Goal: Task Accomplishment & Management: Manage account settings

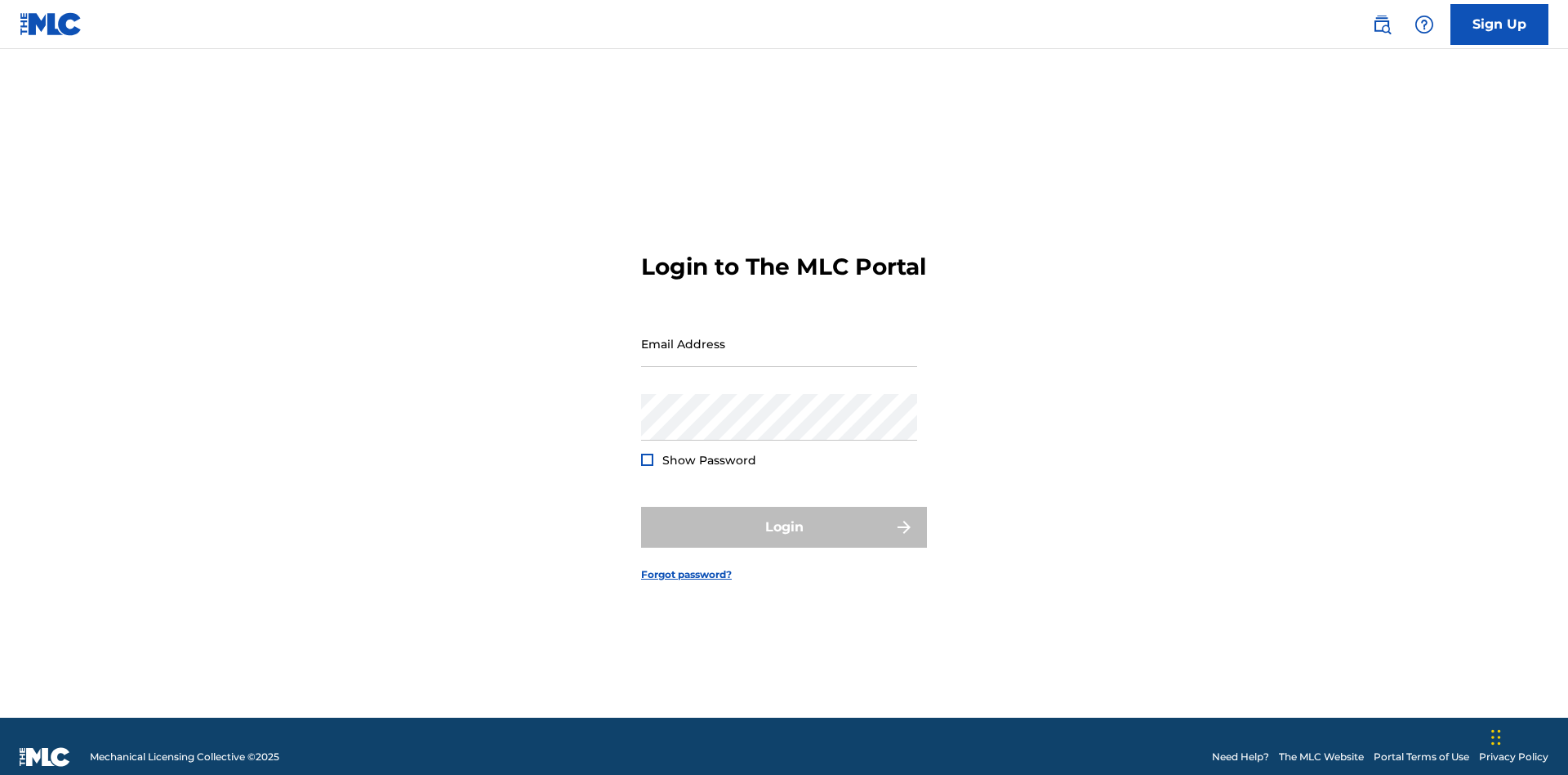
scroll to position [21, 0]
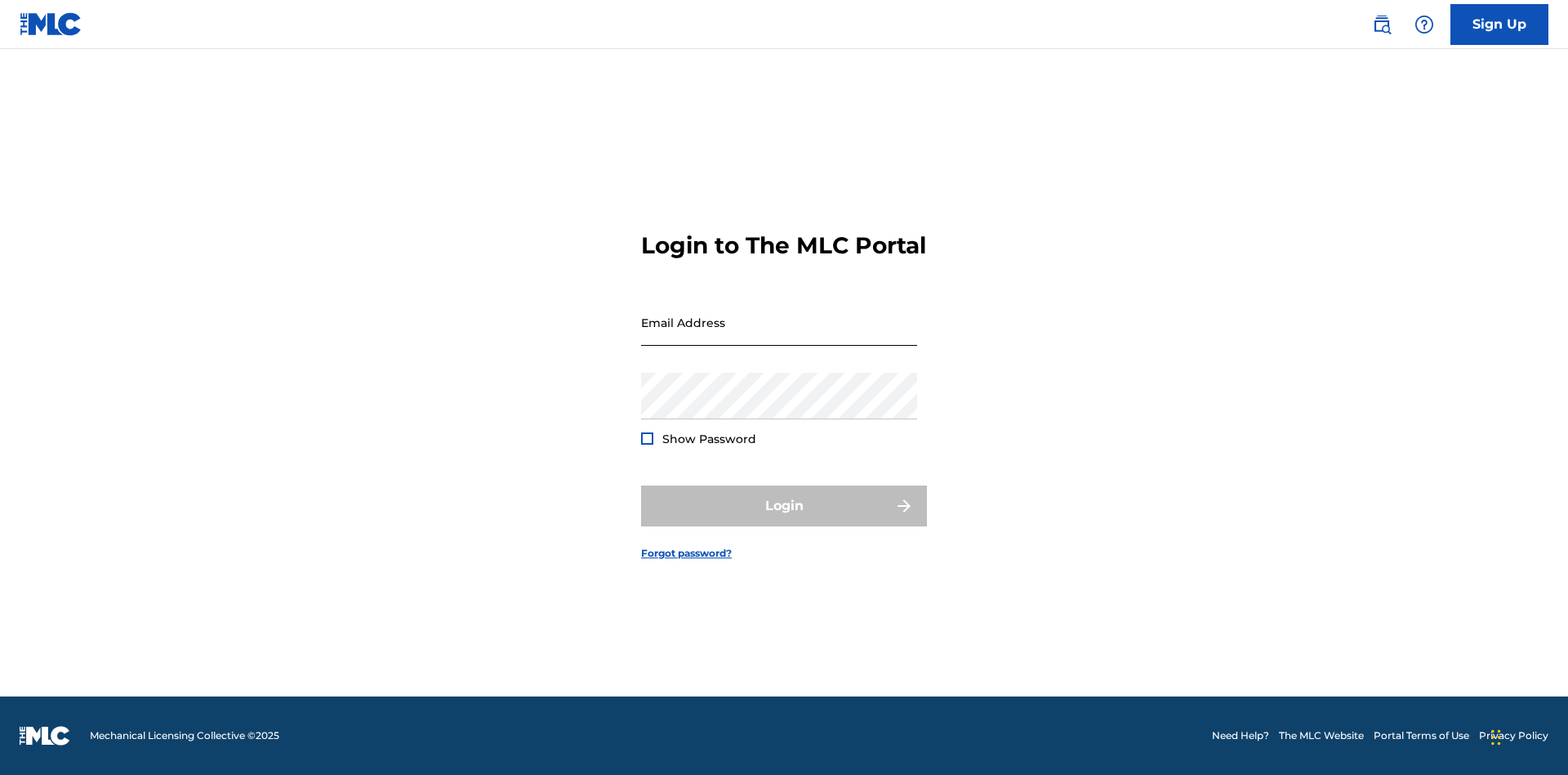
click at [779, 336] on input "Email Address" at bounding box center [779, 322] width 276 height 47
type input "[EMAIL_ADDRESS][DOMAIN_NAME]"
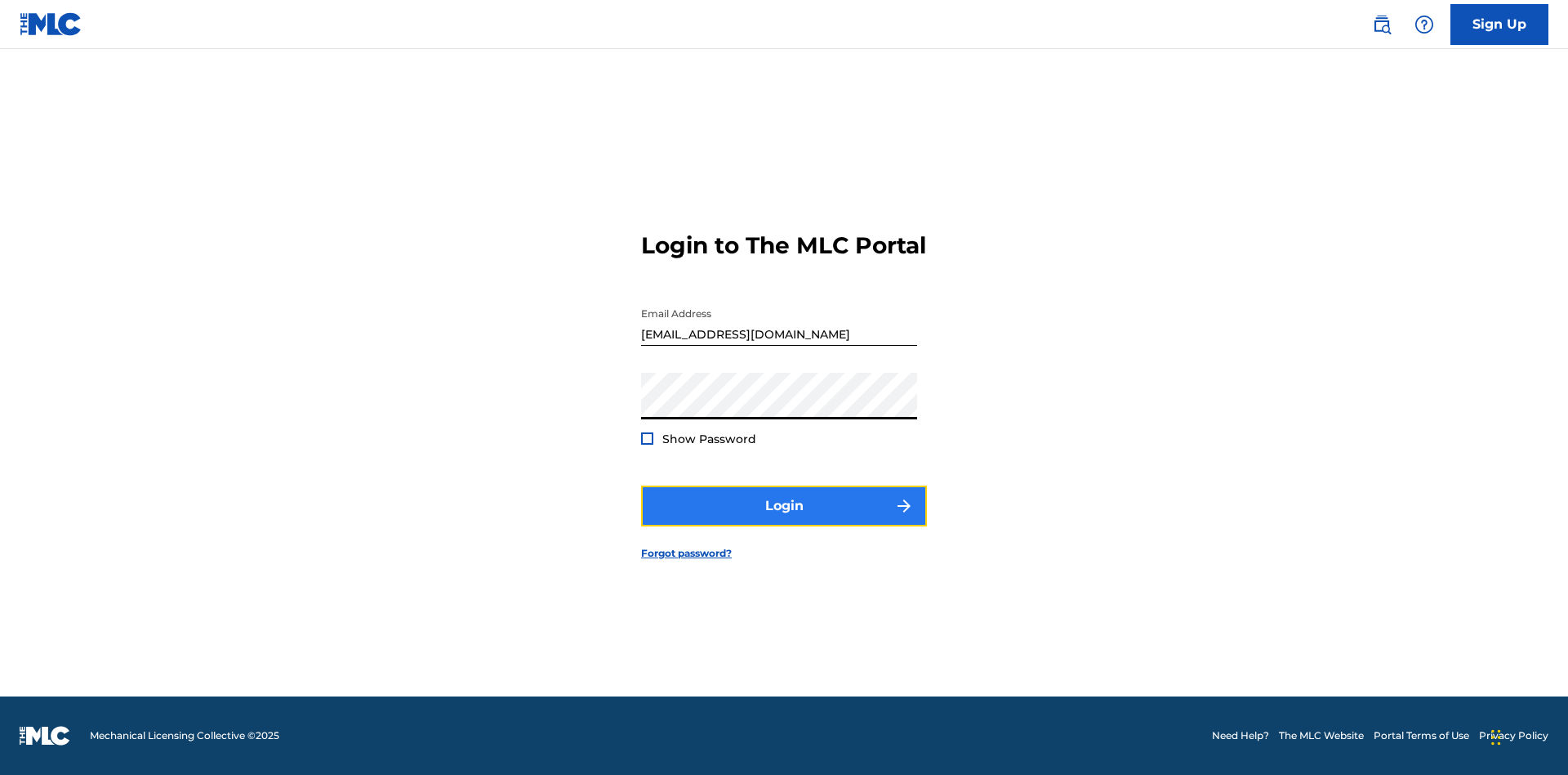
click at [784, 520] on button "Login" at bounding box center [784, 506] width 286 height 41
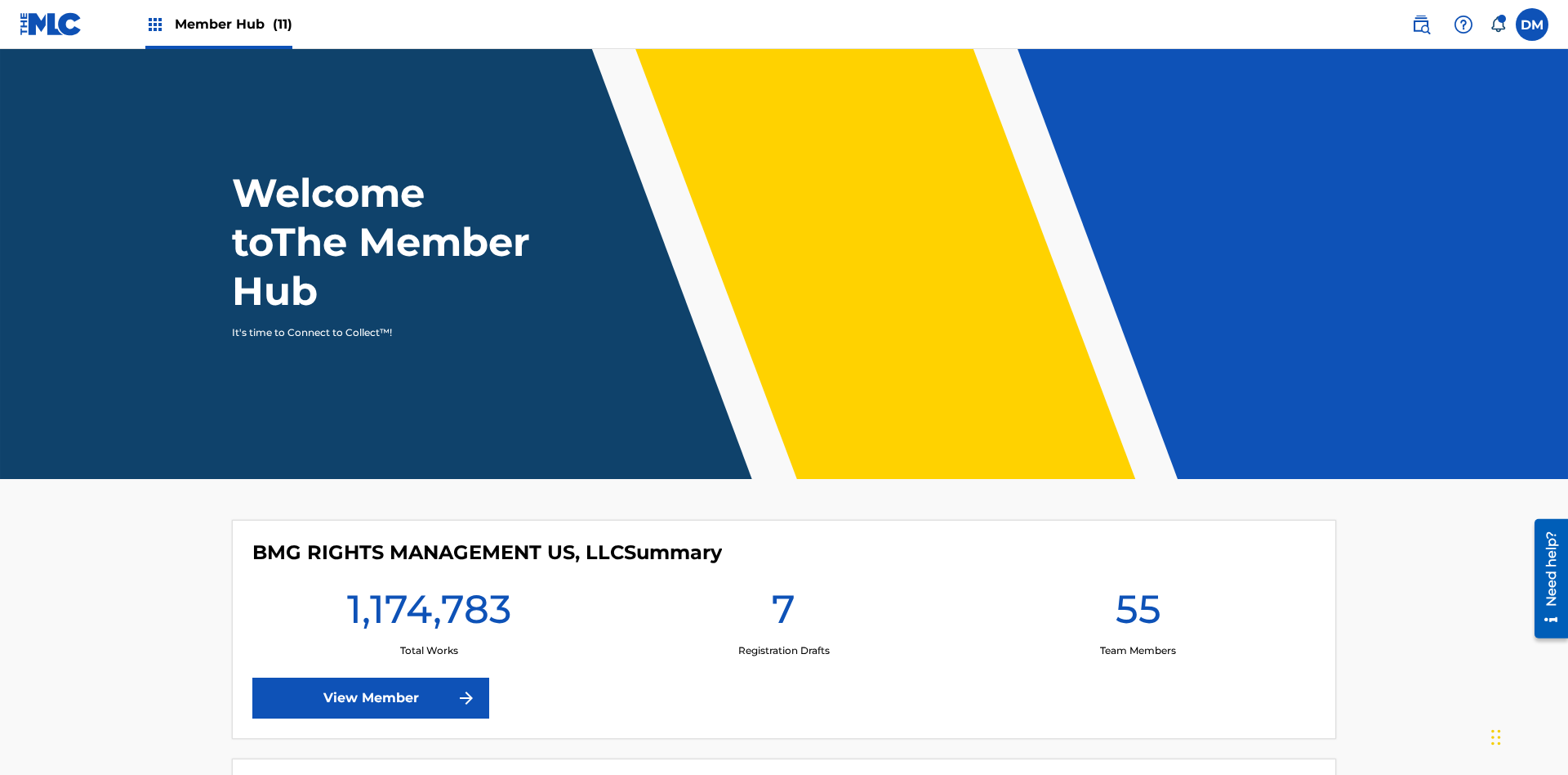
scroll to position [70, 0]
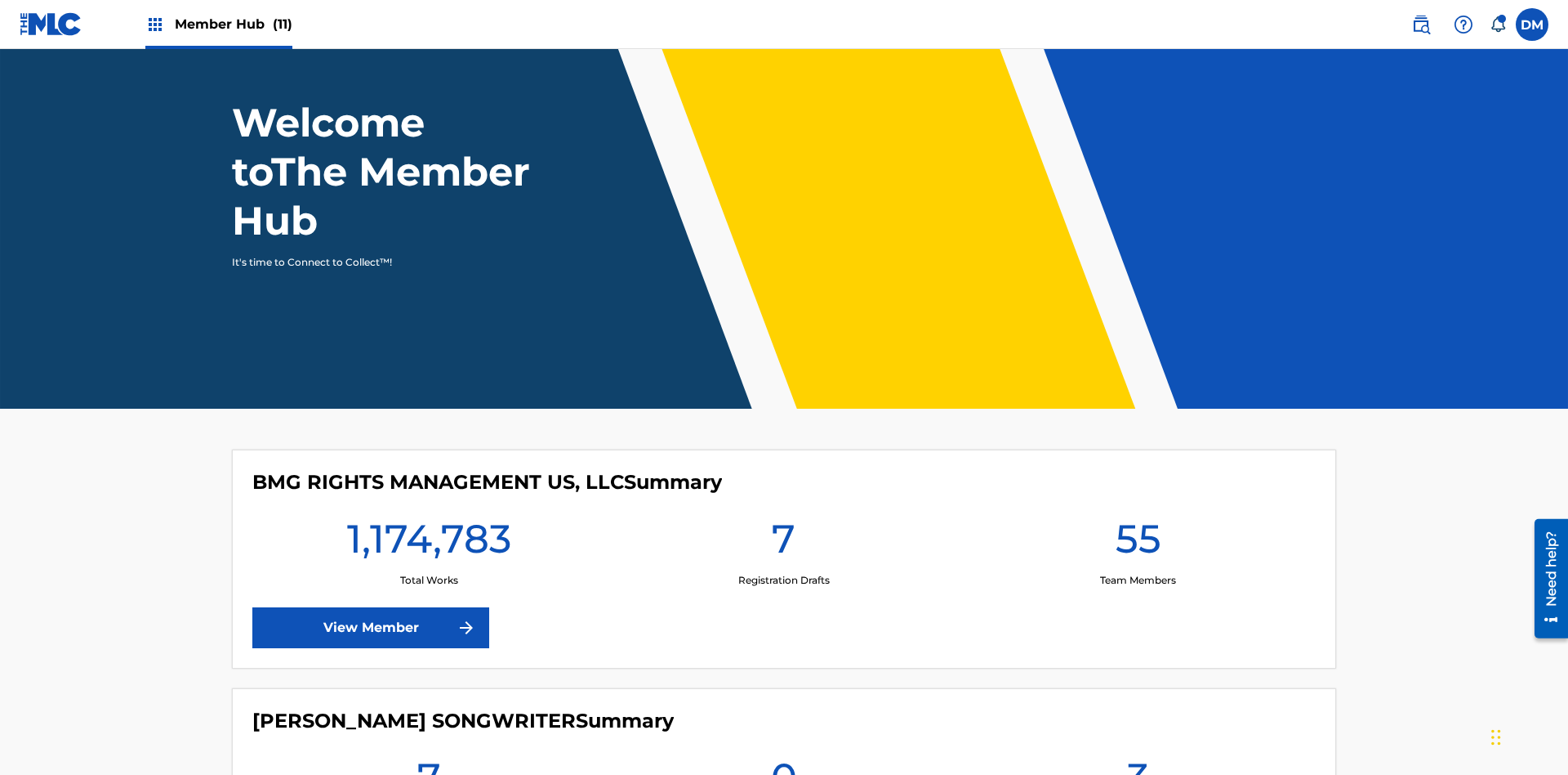
click at [218, 23] on span "Member Hub (11)" at bounding box center [233, 24] width 118 height 19
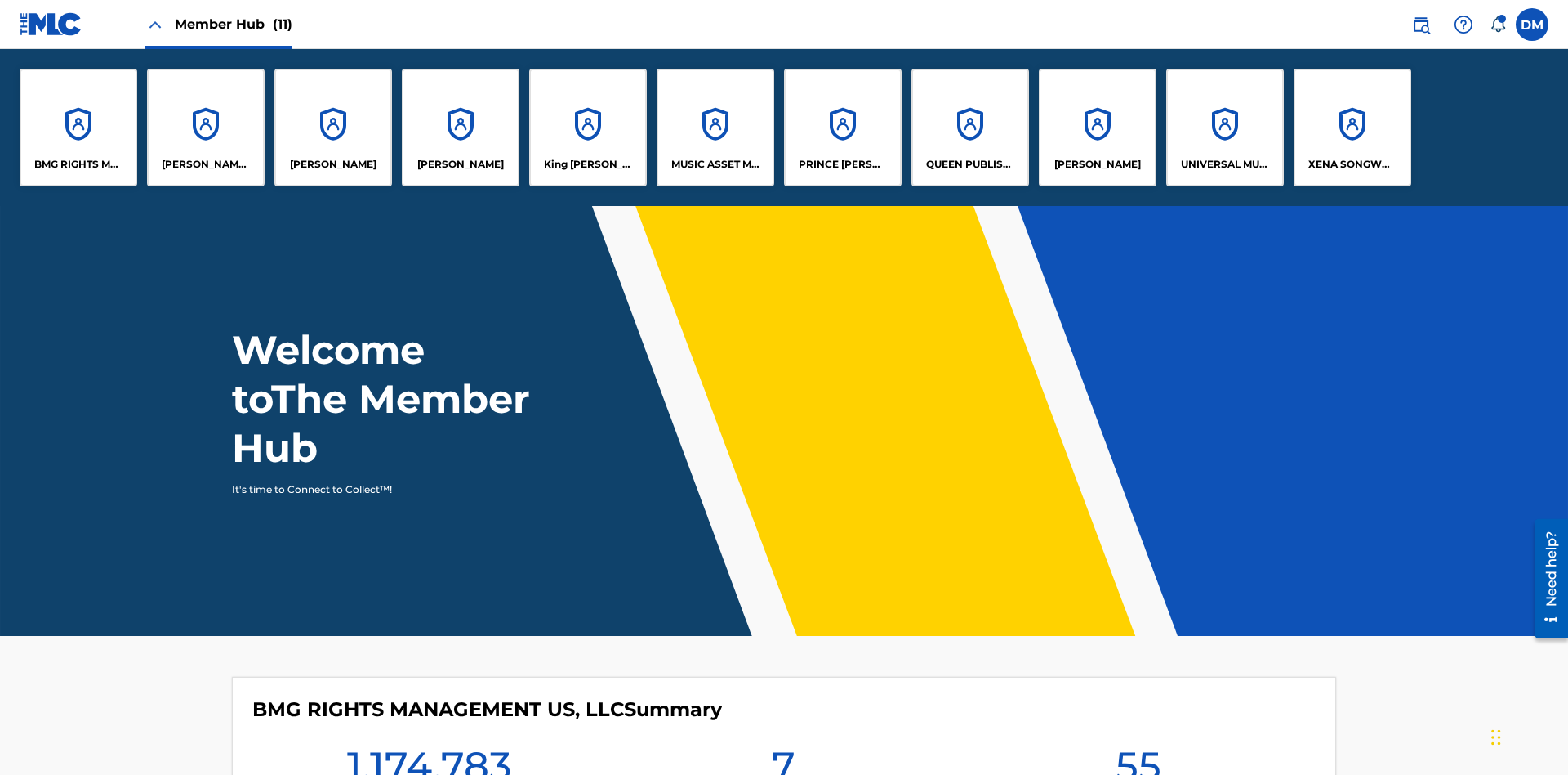
scroll to position [59, 0]
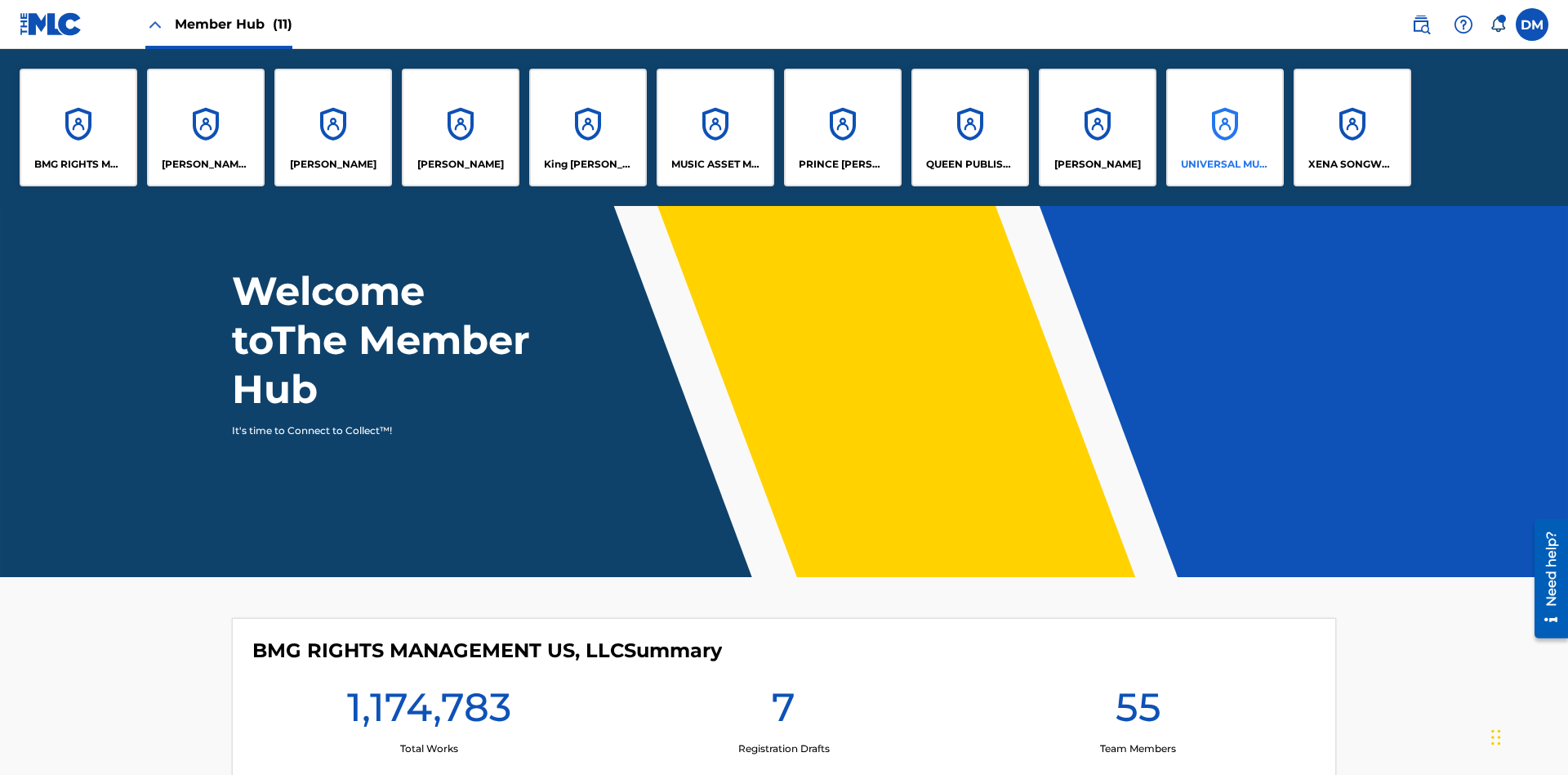
click at [1225, 164] on p "UNIVERSAL MUSIC PUB GROUP" at bounding box center [1225, 164] width 89 height 15
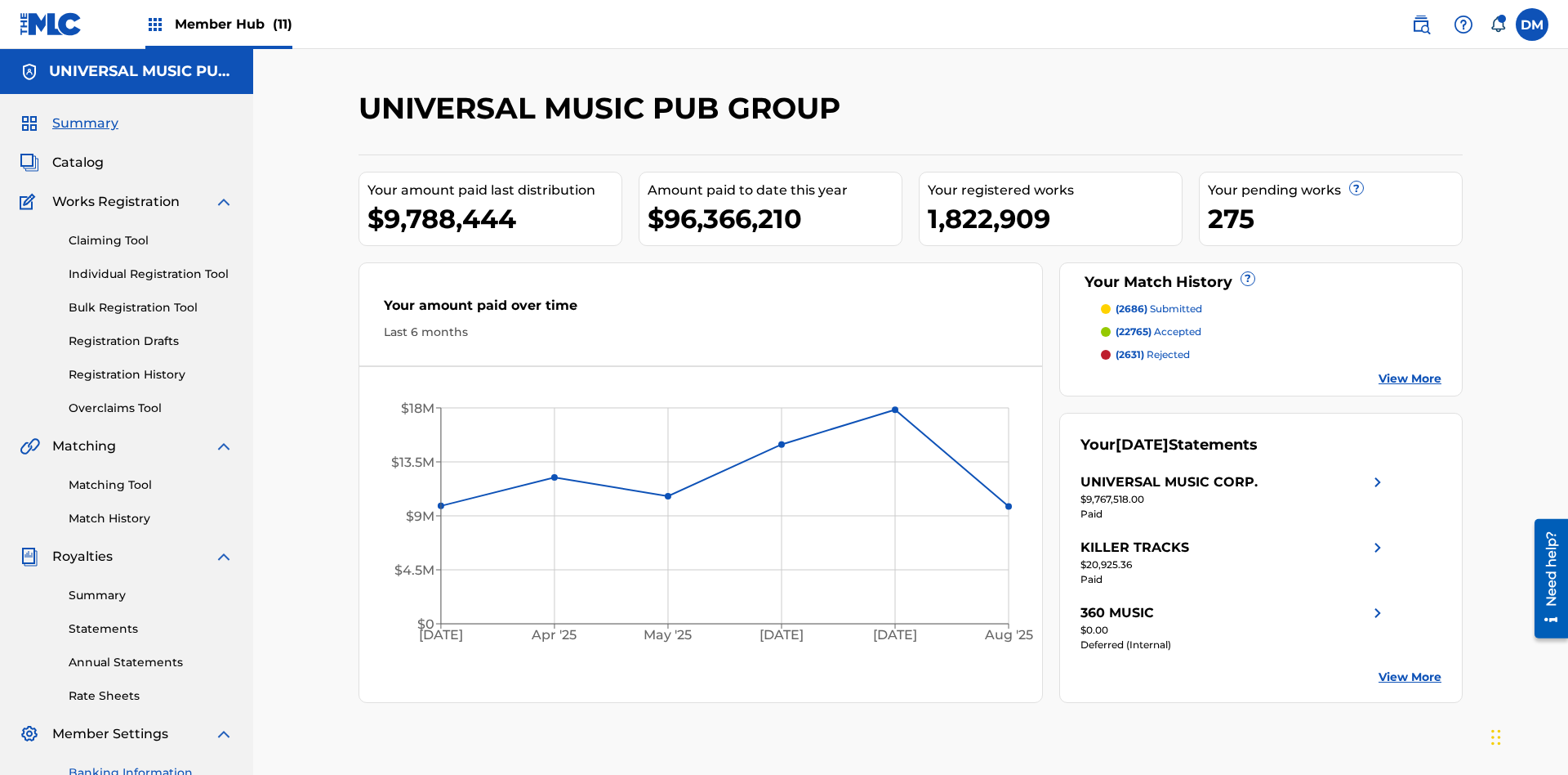
click at [151, 764] on link "Banking Information" at bounding box center [151, 772] width 165 height 17
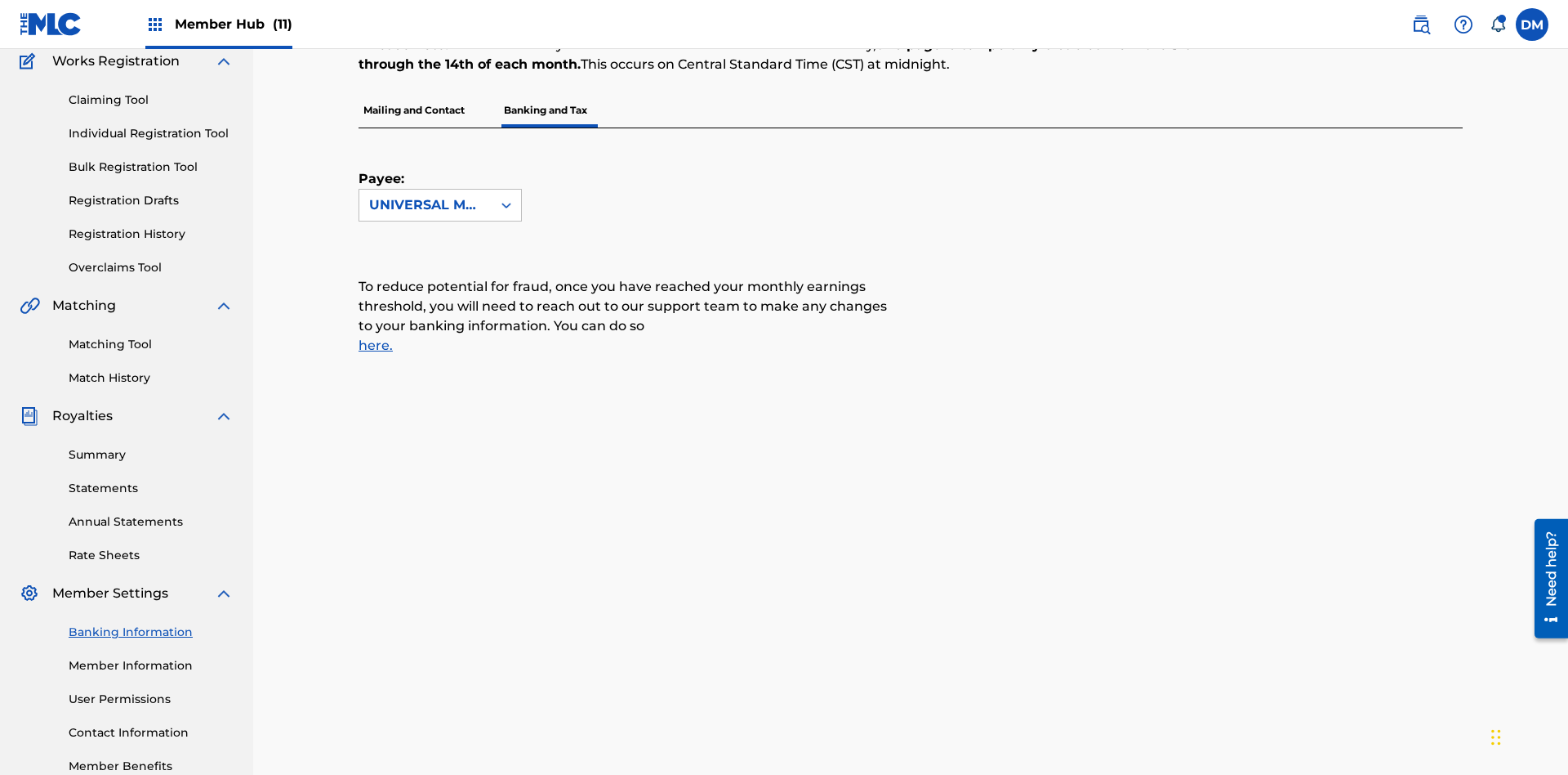
click at [218, 23] on span "Member Hub (11)" at bounding box center [233, 24] width 118 height 19
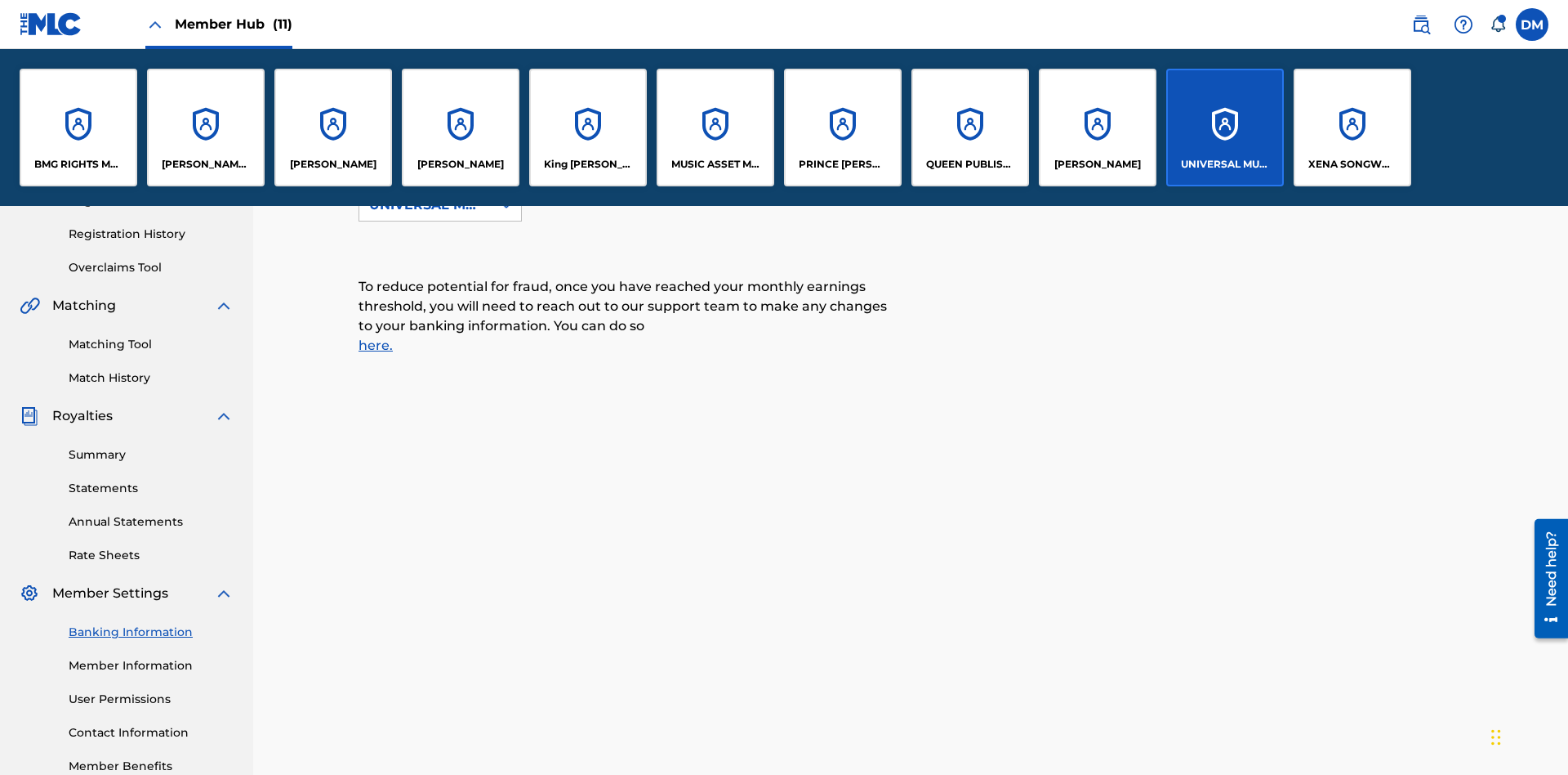
scroll to position [357, 0]
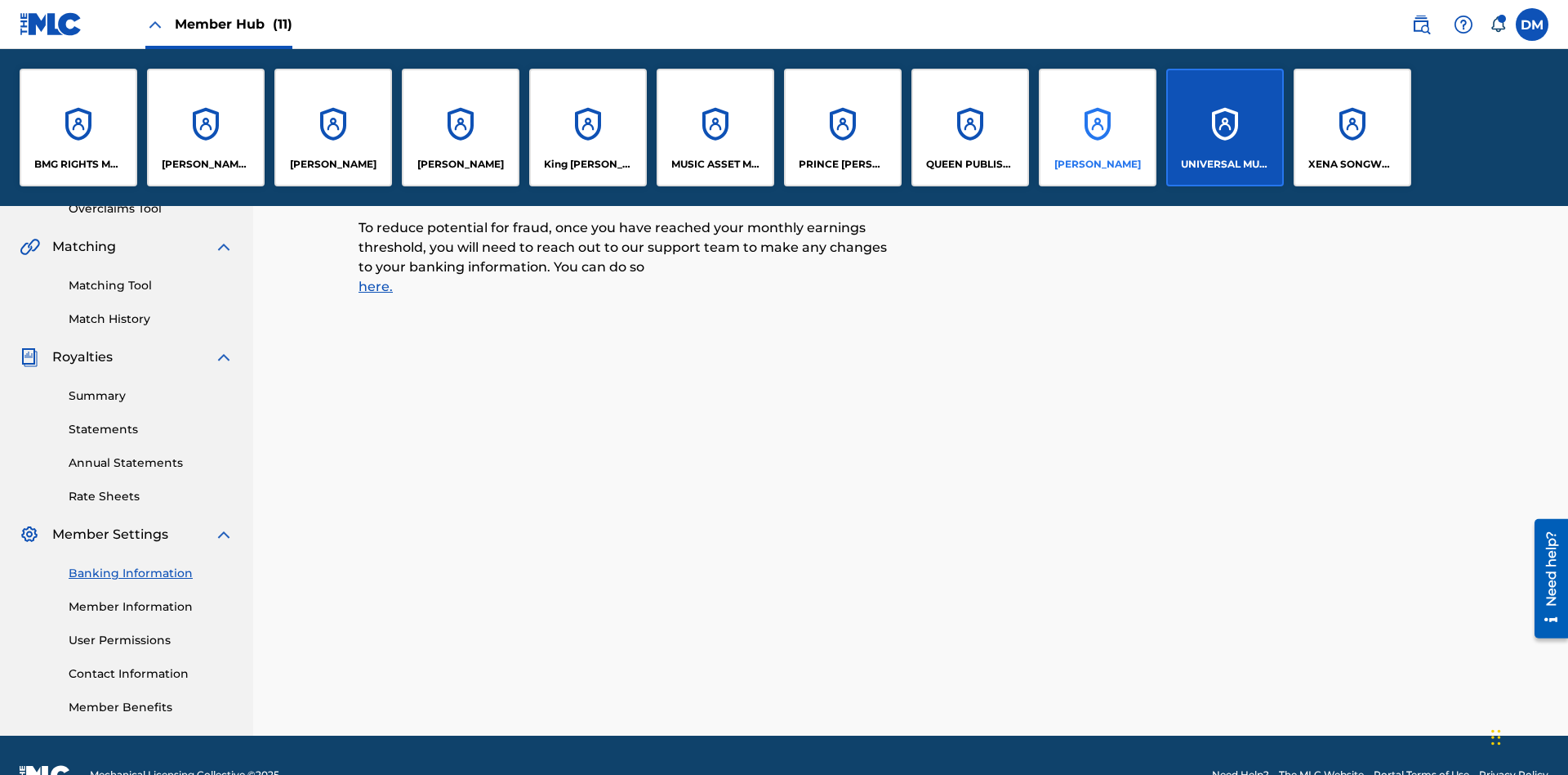
click at [1097, 164] on p "[PERSON_NAME]" at bounding box center [1098, 164] width 87 height 15
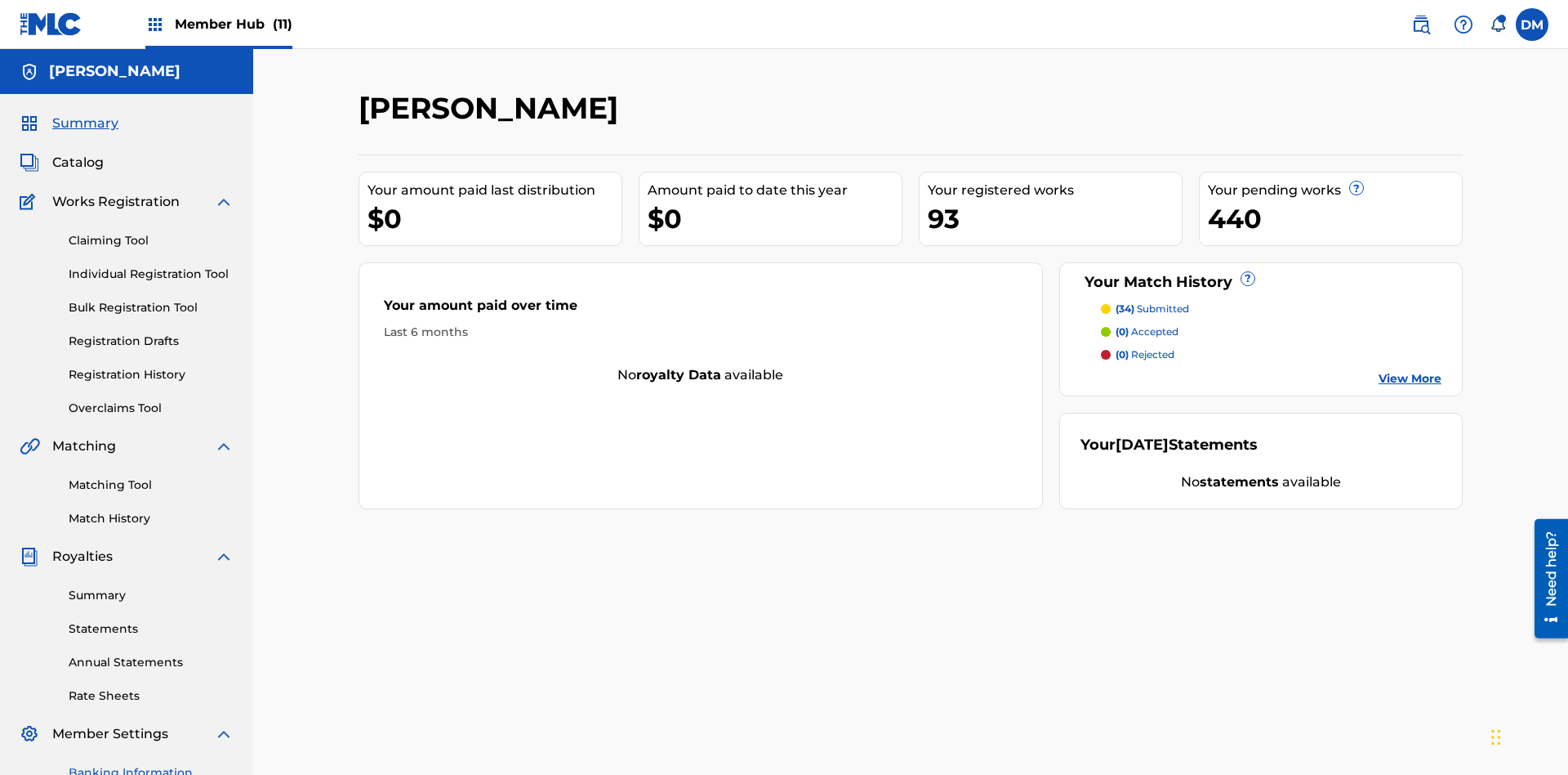
click at [151, 764] on link "Banking Information" at bounding box center [151, 772] width 165 height 17
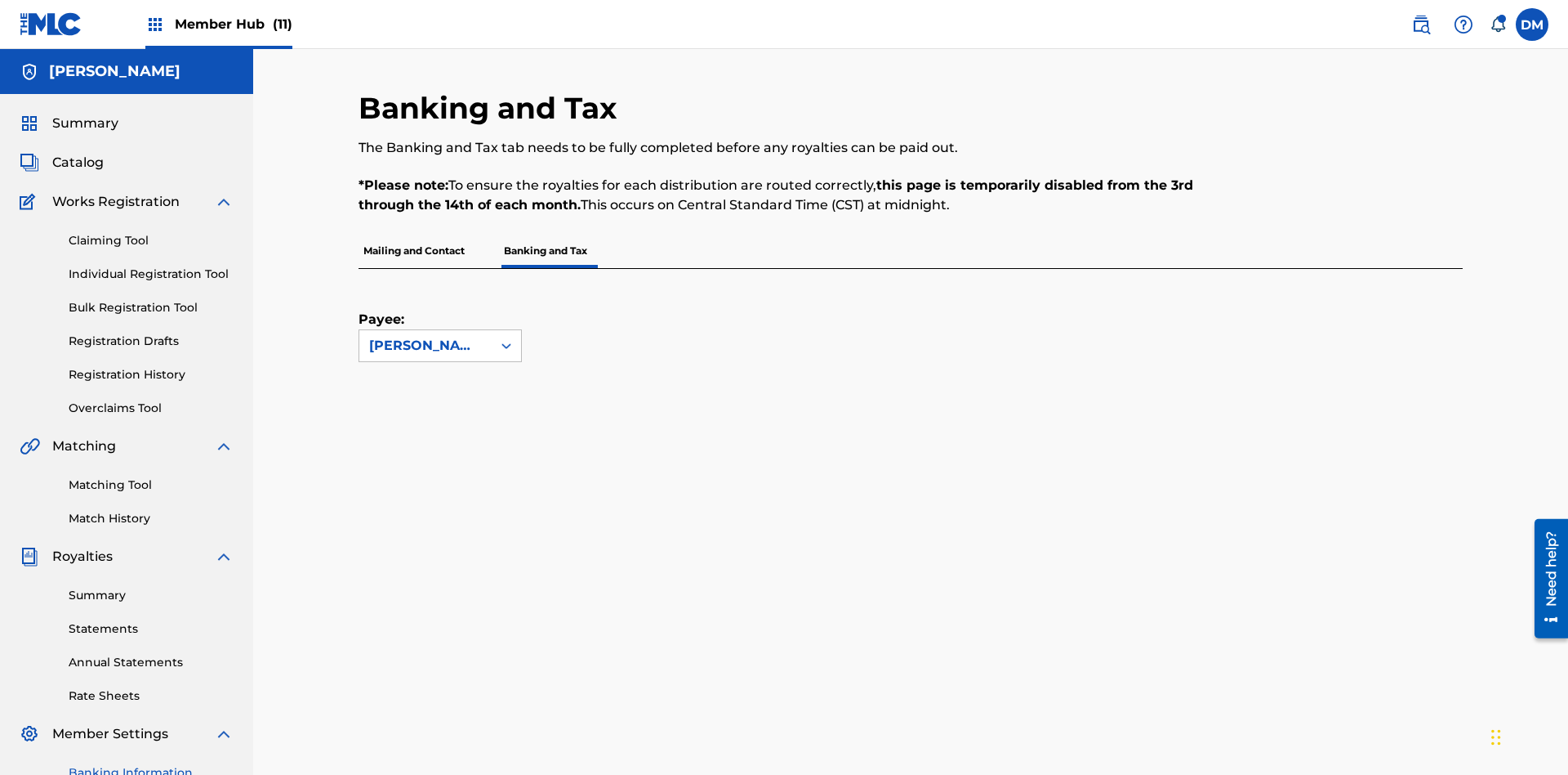
click at [218, 23] on span "Member Hub (11)" at bounding box center [233, 24] width 118 height 19
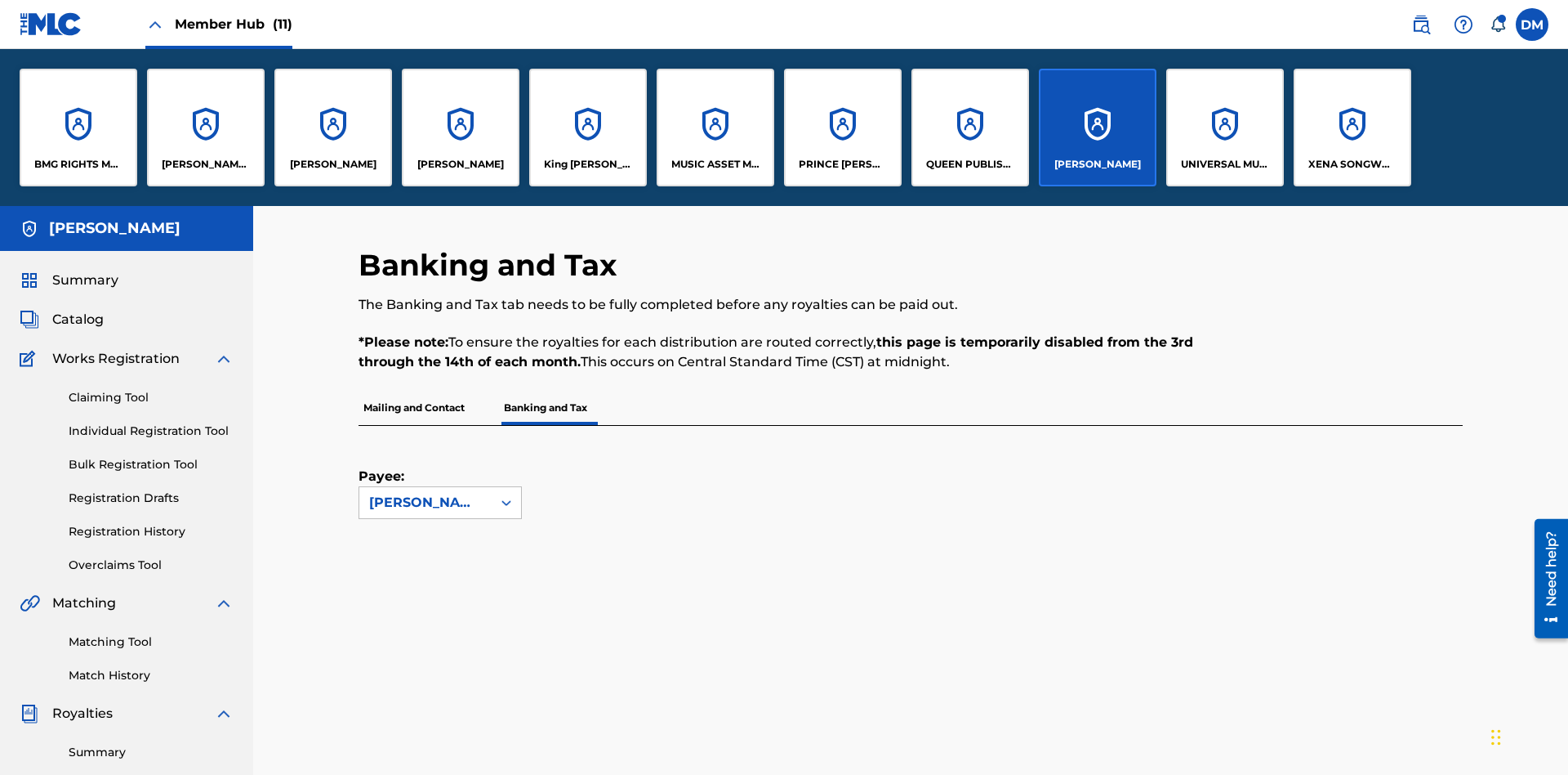
scroll to position [59, 0]
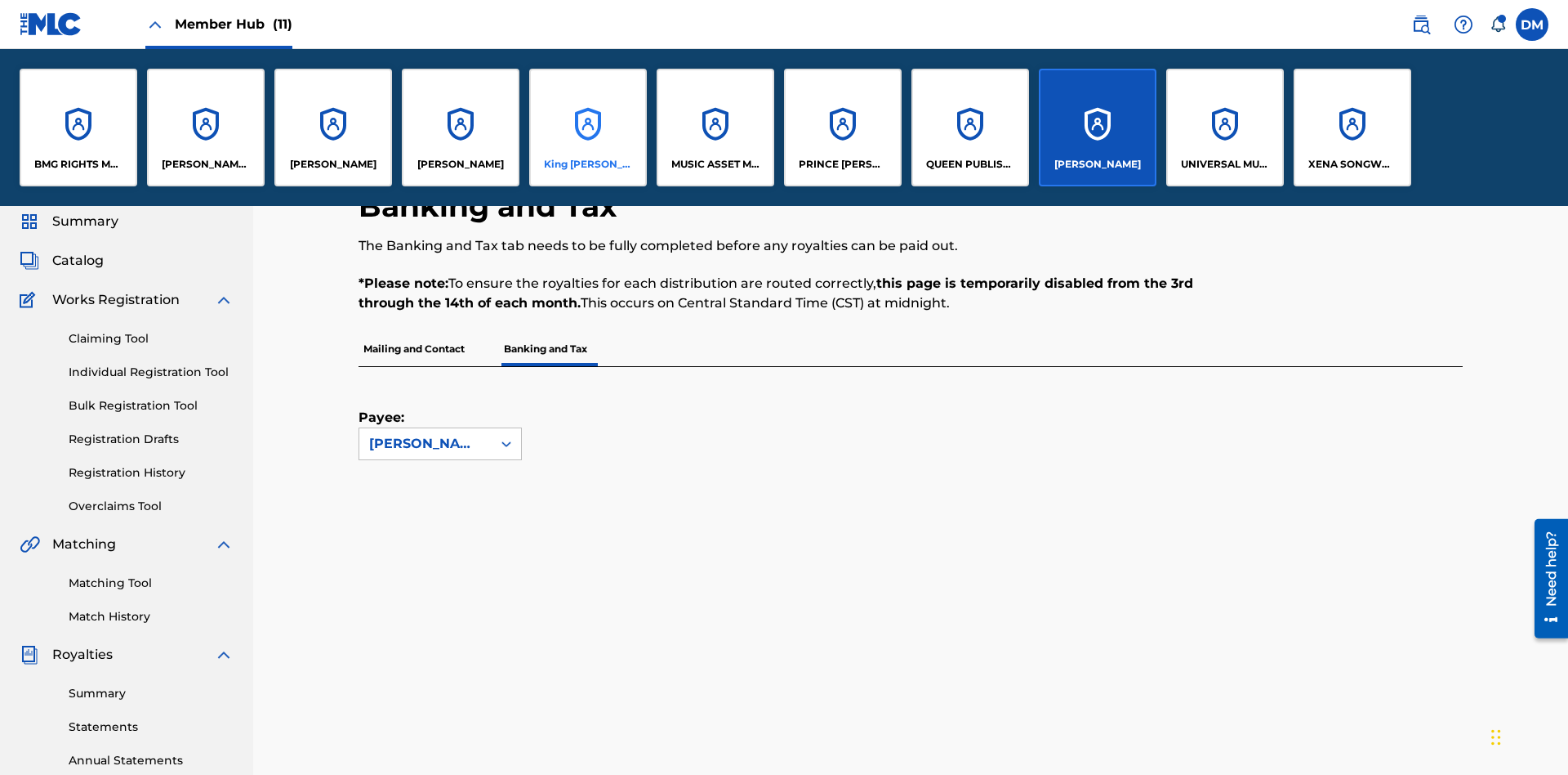
click at [587, 164] on p "King [PERSON_NAME]" at bounding box center [588, 164] width 89 height 15
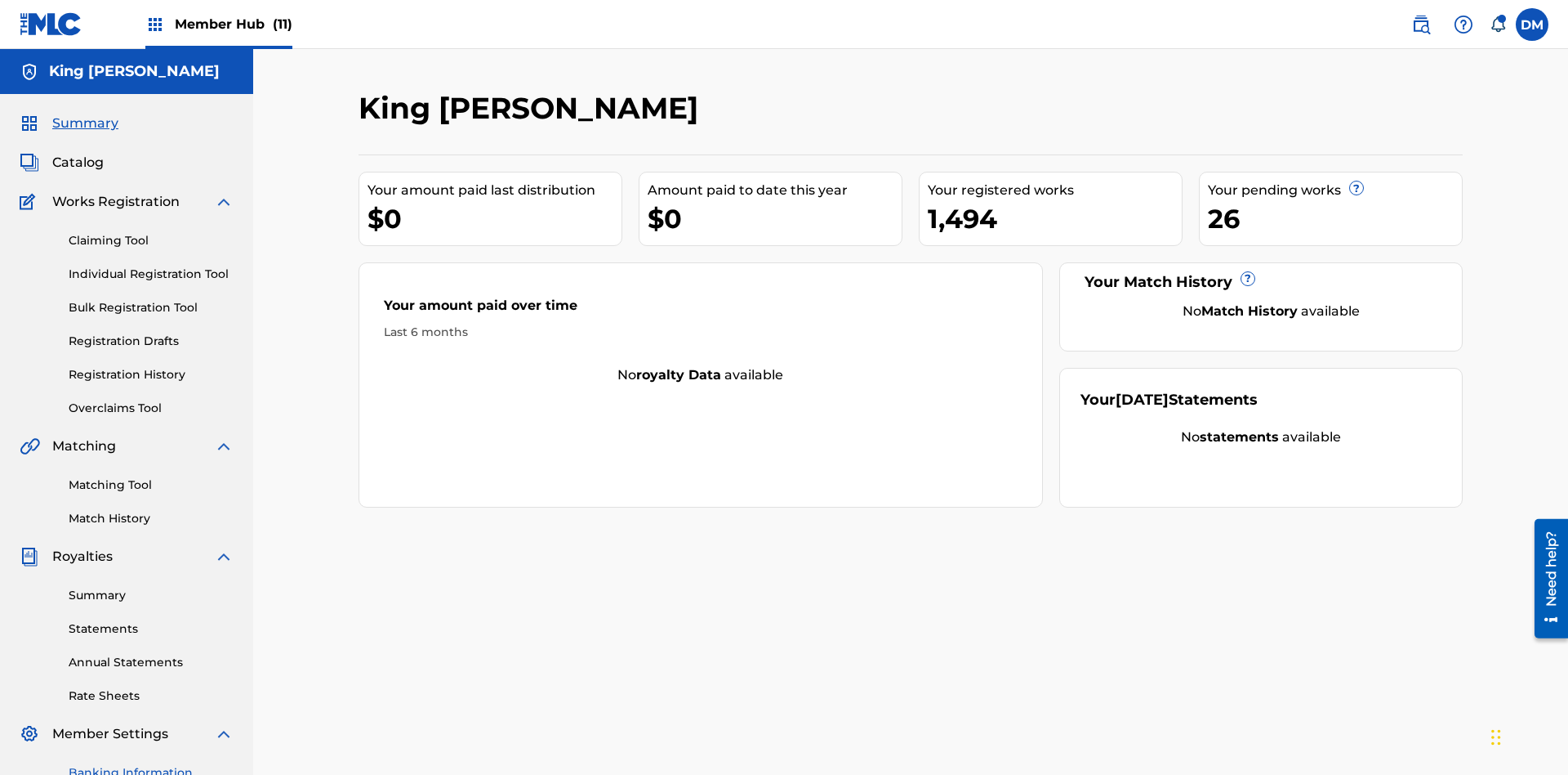
click at [151, 764] on link "Banking Information" at bounding box center [151, 772] width 165 height 17
